Goal: Task Accomplishment & Management: Manage account settings

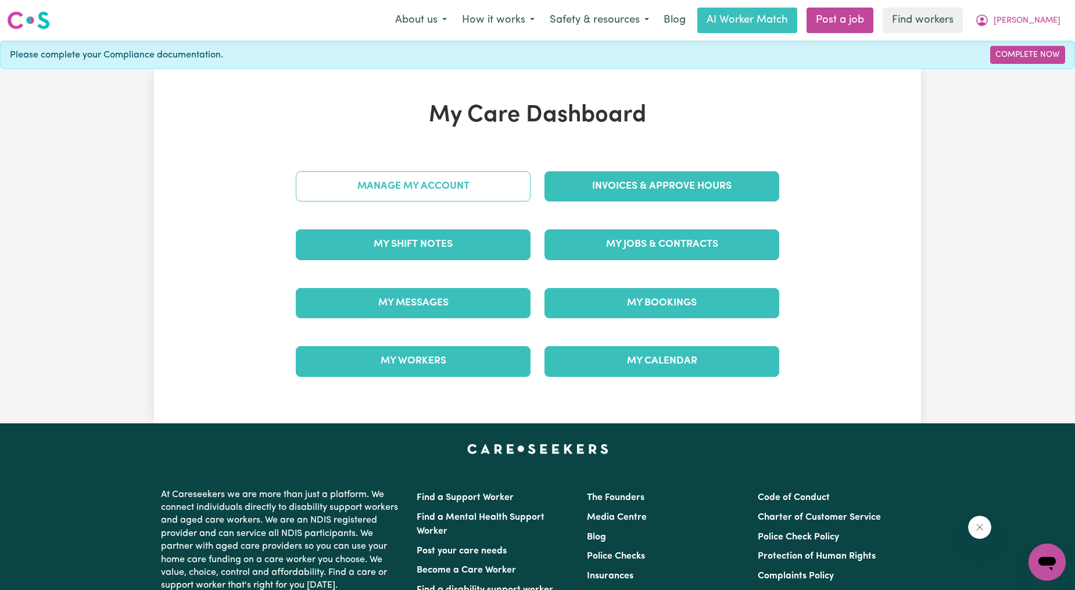
click at [405, 178] on link "Manage My Account" at bounding box center [413, 186] width 235 height 30
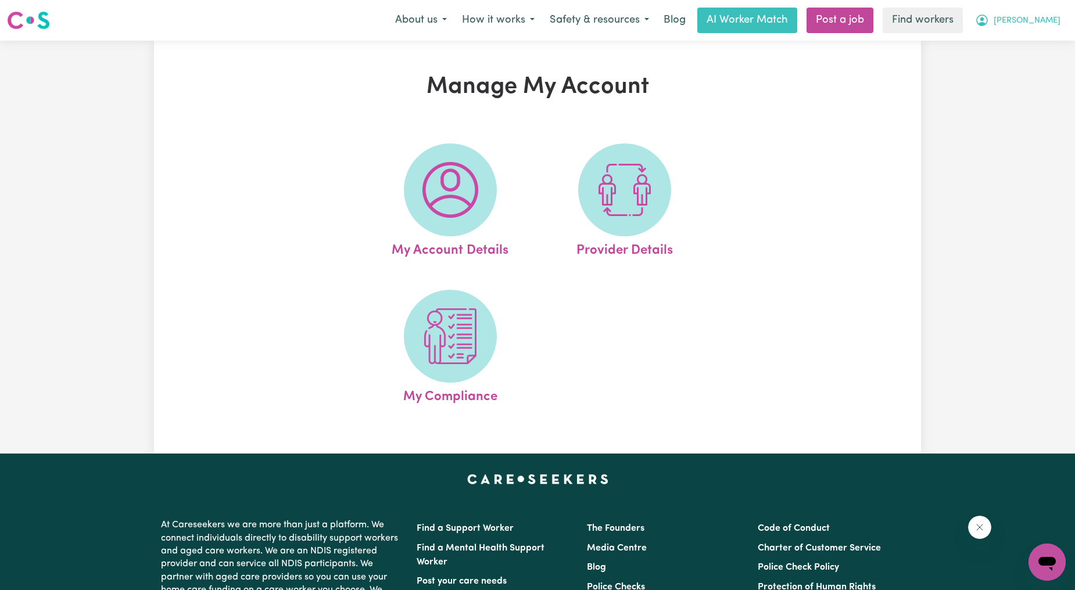
click at [1027, 31] on button "[PERSON_NAME]" at bounding box center [1017, 20] width 101 height 24
click at [1020, 45] on link "My Dashboard" at bounding box center [1022, 45] width 92 height 22
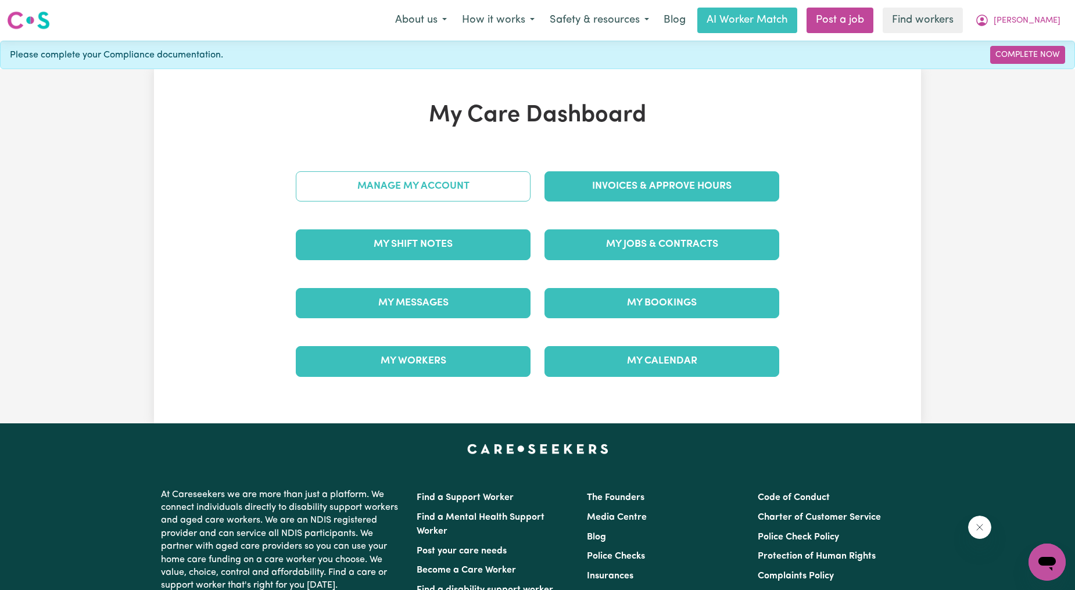
click at [378, 201] on link "Manage My Account" at bounding box center [413, 186] width 235 height 30
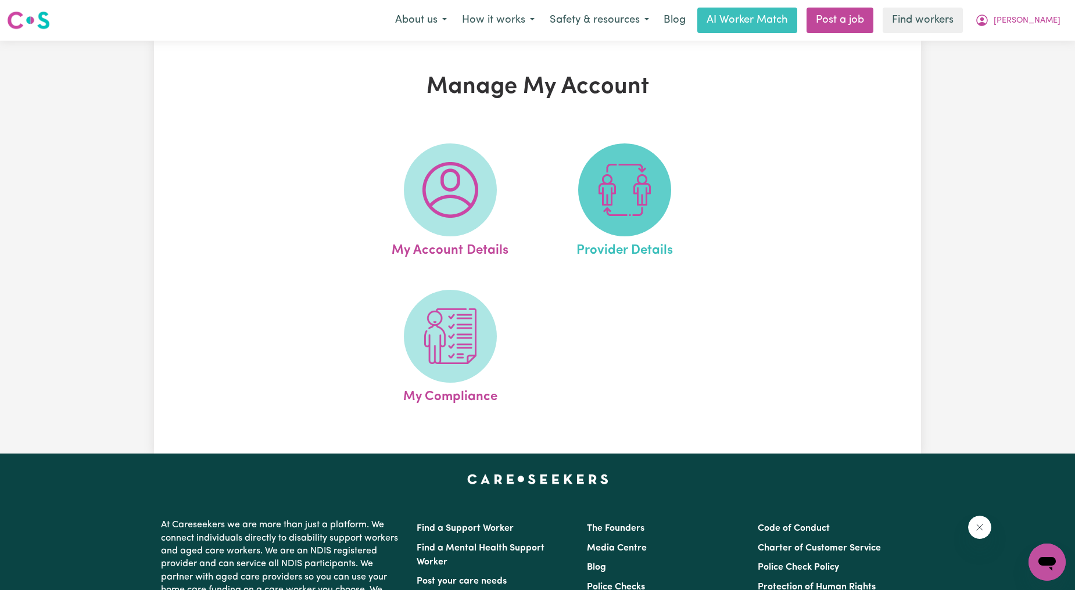
click at [582, 205] on span at bounding box center [624, 190] width 93 height 93
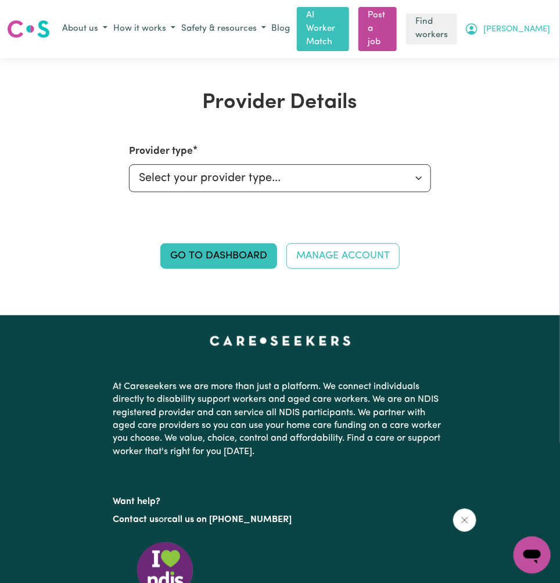
click at [542, 23] on span "[PERSON_NAME]" at bounding box center [516, 29] width 67 height 13
click at [515, 68] on link "Logout" at bounding box center [507, 74] width 92 height 22
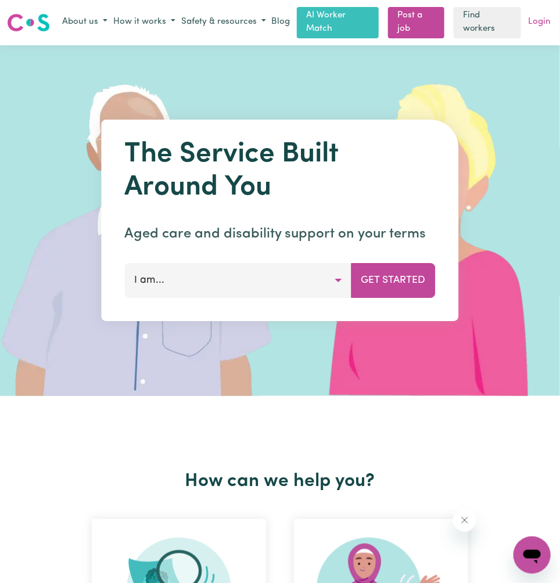
click at [537, 27] on link "Login" at bounding box center [539, 22] width 27 height 18
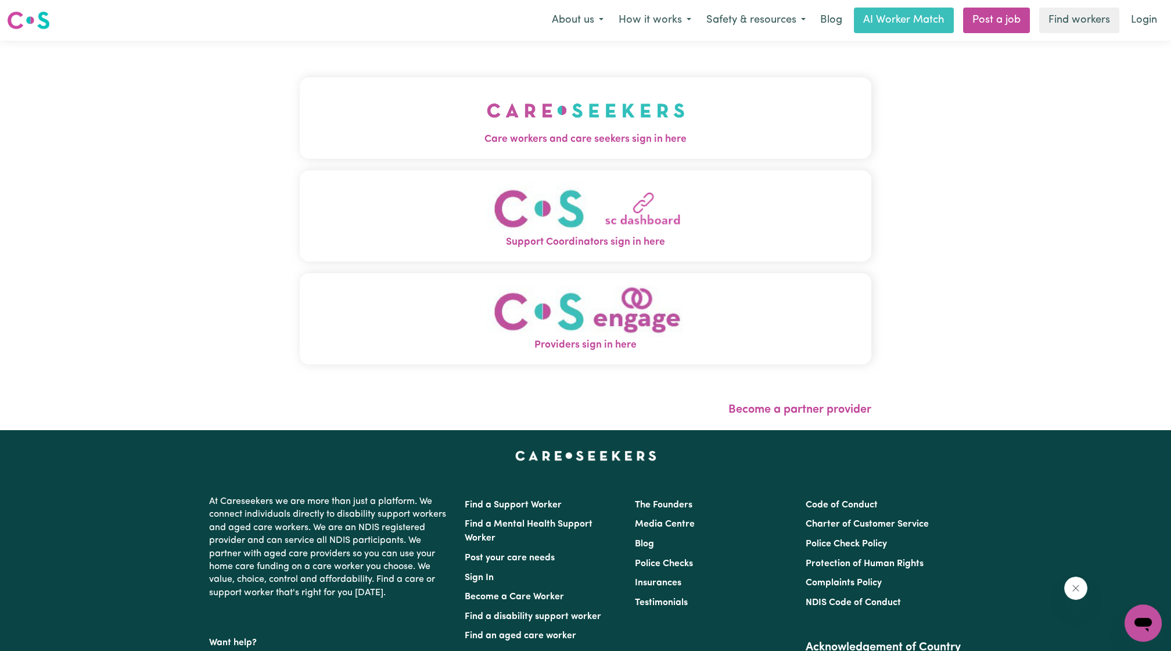
click at [768, 123] on button "Care workers and care seekers sign in here" at bounding box center [586, 117] width 572 height 81
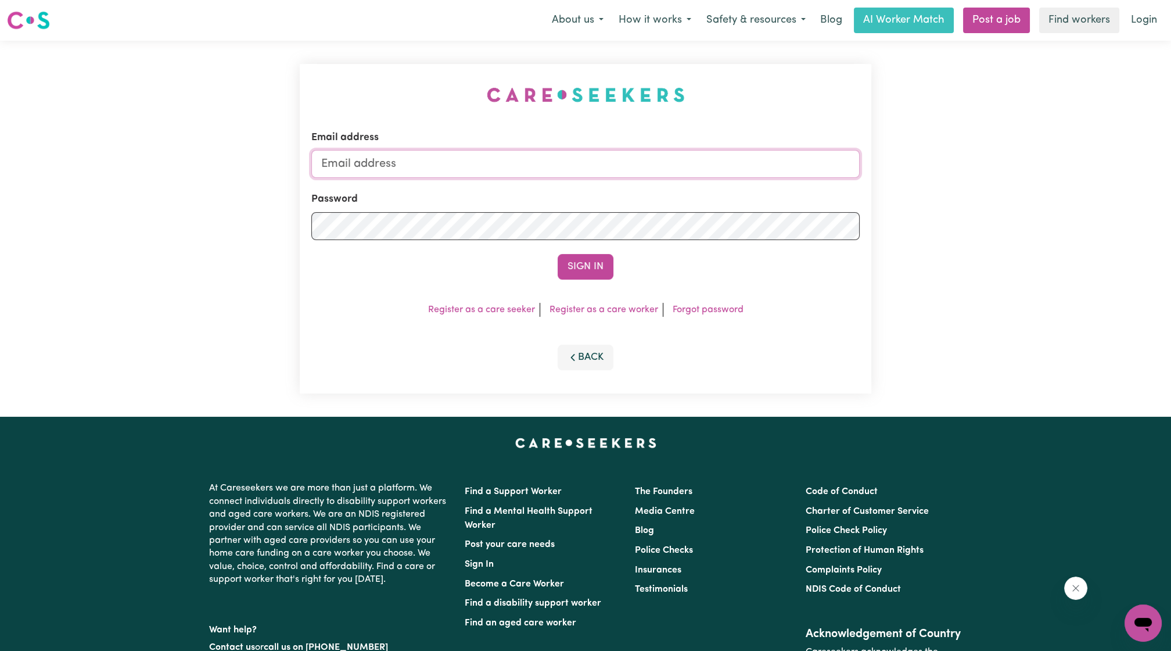
click at [644, 162] on input "Email address" at bounding box center [585, 164] width 549 height 28
drag, startPoint x: 383, startPoint y: 161, endPoint x: 683, endPoint y: 165, distance: 299.3
click at [680, 167] on input "[EMAIL_ADDRESS][PERSON_NAME][DOMAIN_NAME]" at bounding box center [585, 164] width 549 height 28
type input "[EMAIL_ADDRESS][PERSON_NAME][DOMAIN_NAME]"
click at [603, 277] on button "Sign In" at bounding box center [586, 267] width 56 height 26
